Goal: Subscribe to service/newsletter

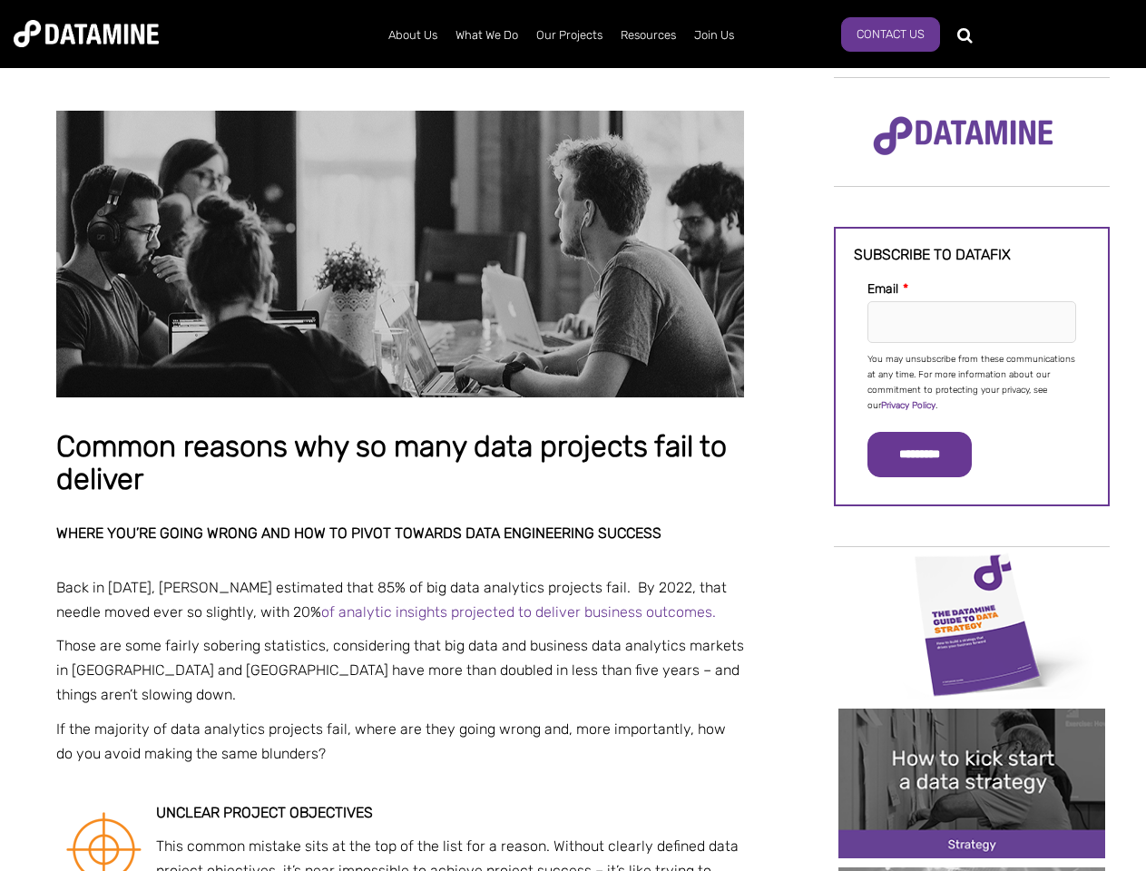
click at [972, 381] on p "You may unsubscribe from these communications at any time. For more information…" at bounding box center [971, 383] width 209 height 62
click at [930, 455] on input "*********" at bounding box center [919, 454] width 104 height 45
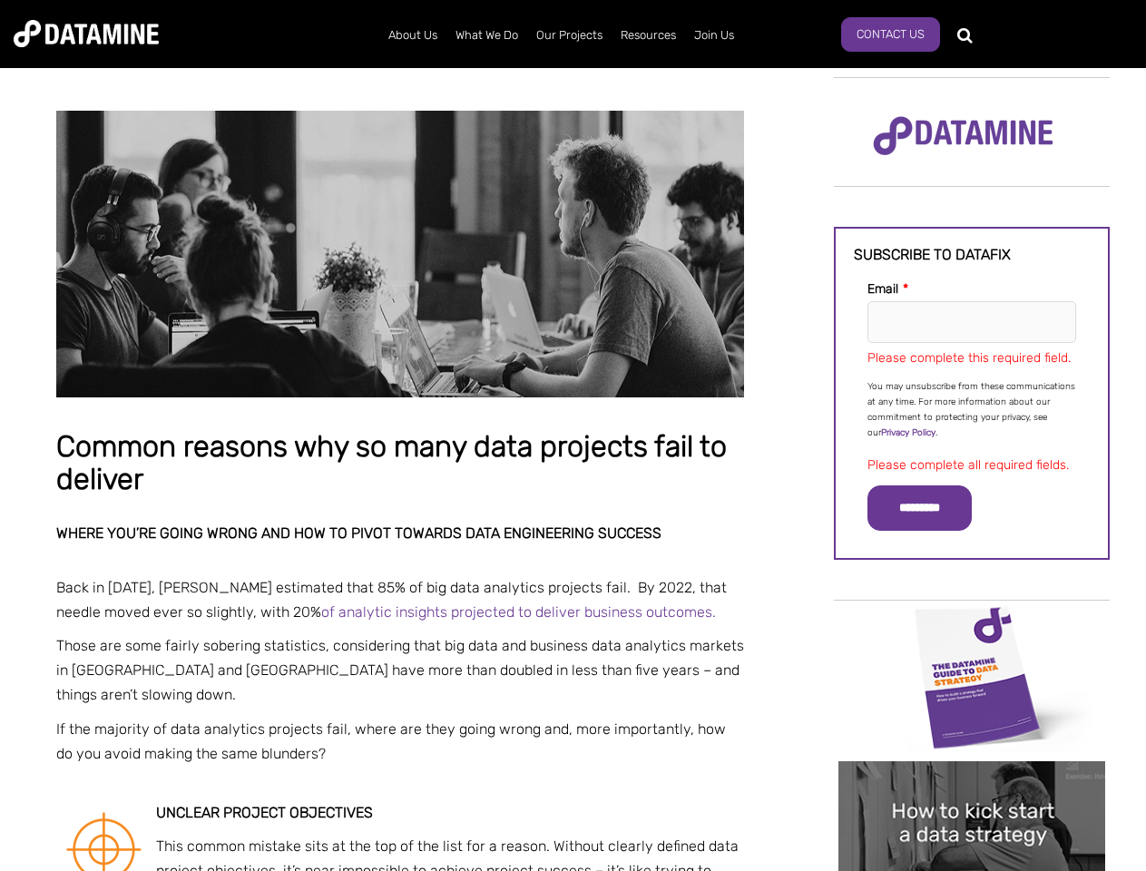
click at [972, 623] on img "Image grid with {{ image_count }} images." at bounding box center [971, 677] width 267 height 150
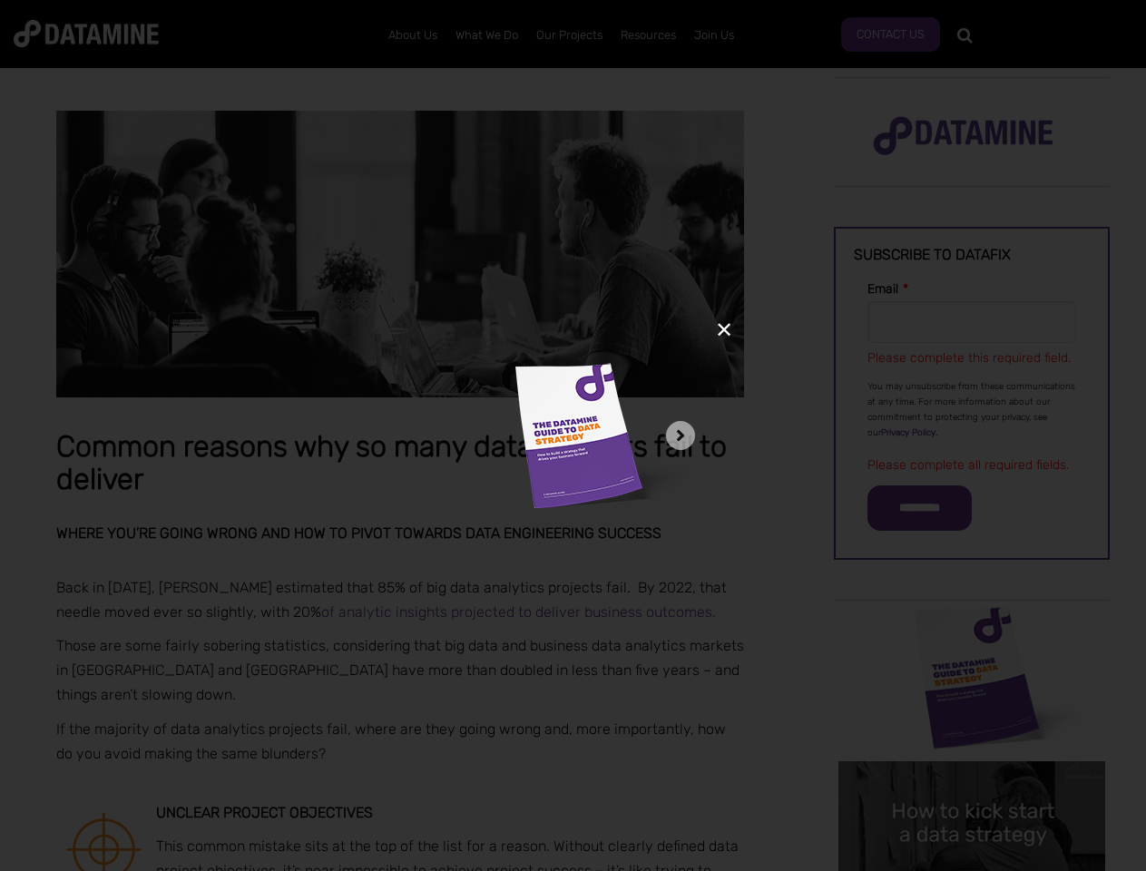
click at [972, 623] on div "✕" at bounding box center [573, 435] width 1146 height 871
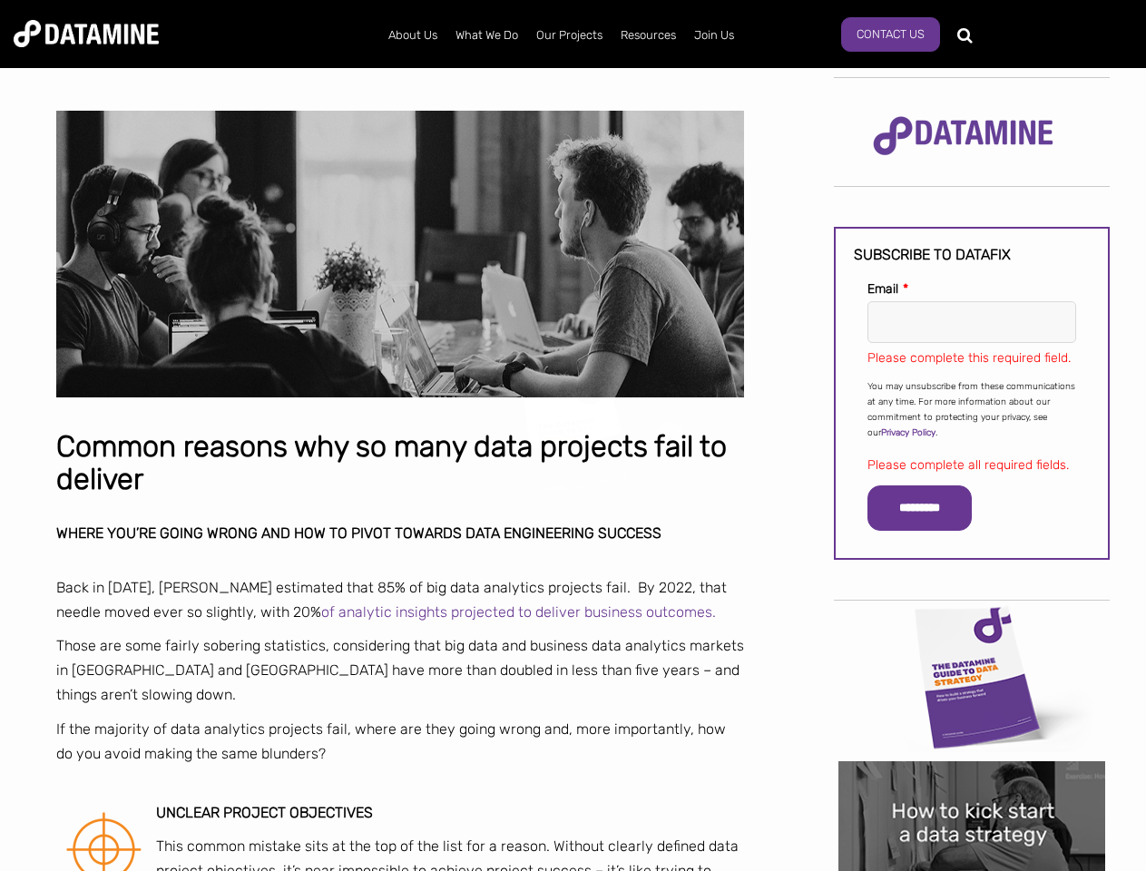
click at [972, 783] on div "✕" at bounding box center [573, 435] width 1146 height 871
click at [972, 869] on img "Image grid with {{ image_count }} images." at bounding box center [971, 836] width 267 height 150
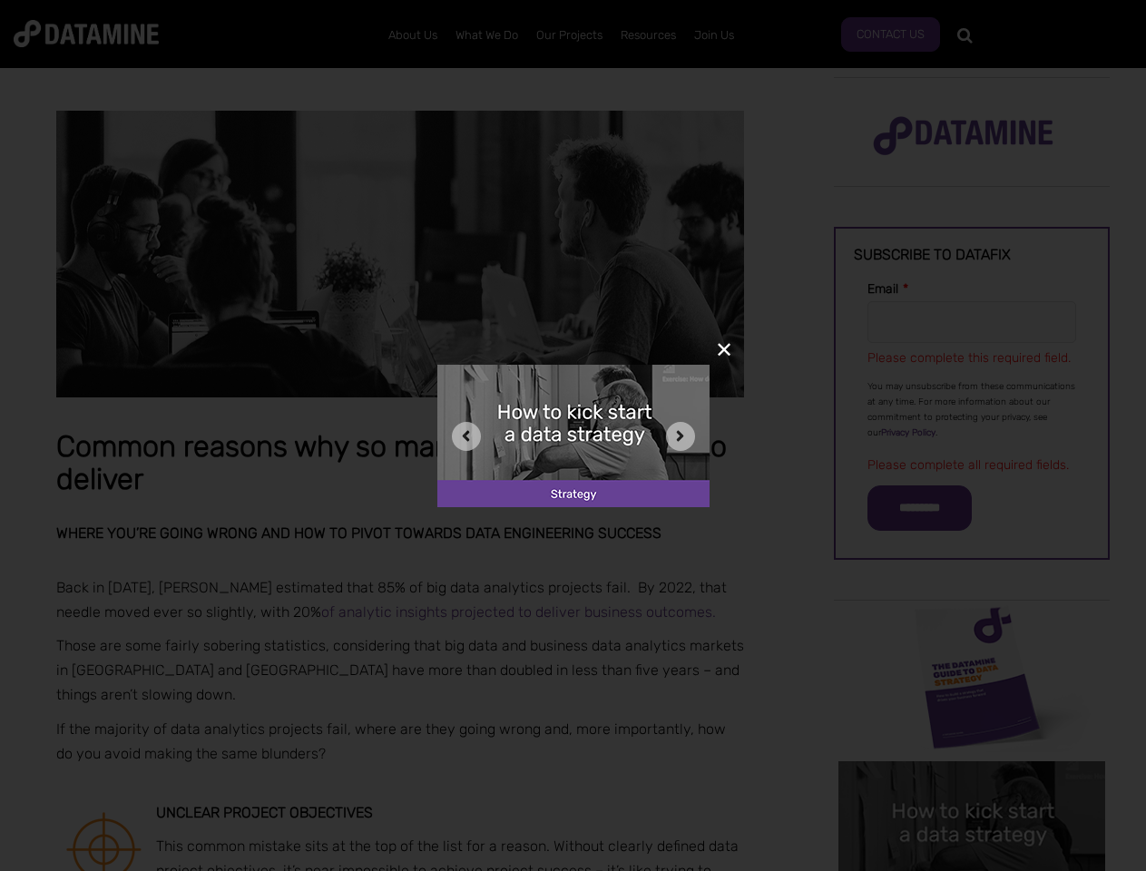
click at [972, 869] on div "✕" at bounding box center [573, 435] width 1146 height 871
